Goal: Find specific page/section: Find specific page/section

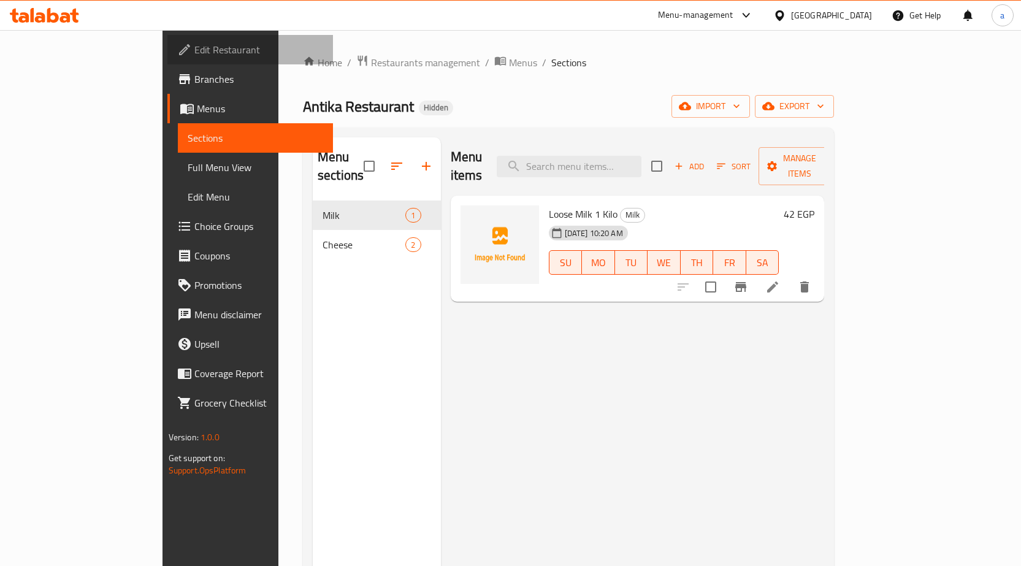
click at [194, 47] on span "Edit Restaurant" at bounding box center [258, 49] width 129 height 15
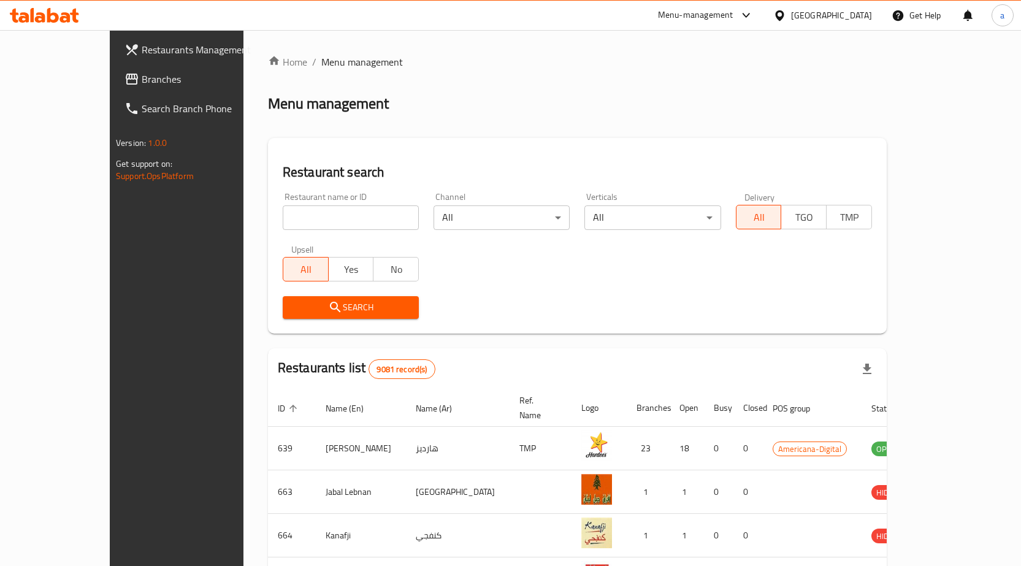
click at [734, 10] on div "Menu-management" at bounding box center [695, 15] width 75 height 15
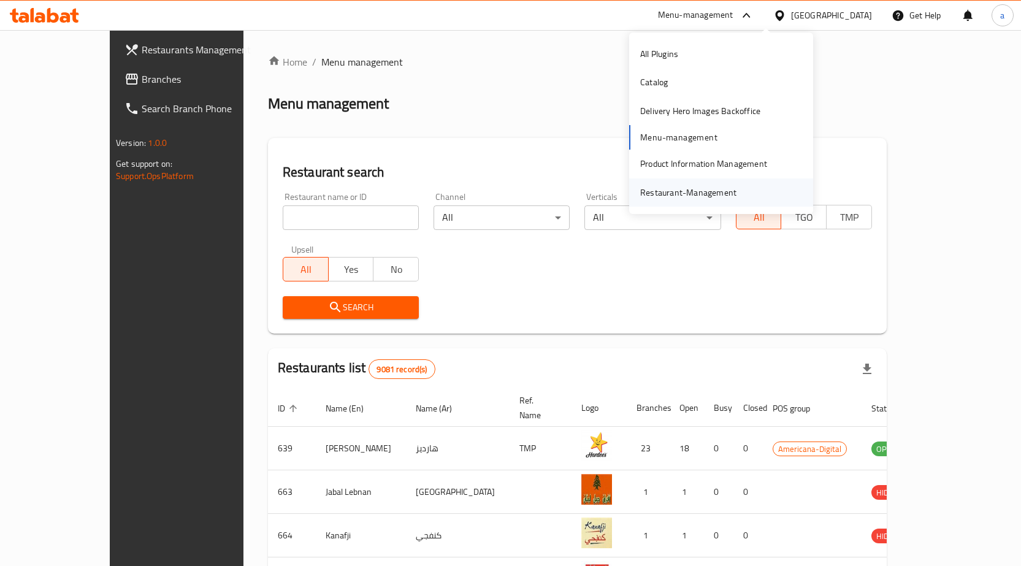
click at [683, 189] on div "Restaurant-Management" at bounding box center [688, 192] width 96 height 13
